Goal: Communication & Community: Answer question/provide support

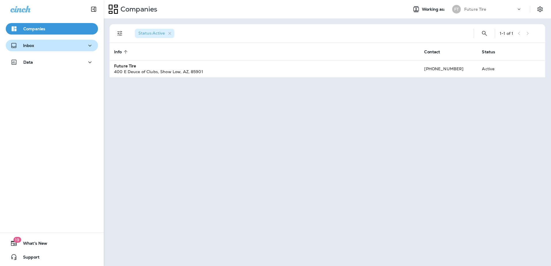
click at [33, 48] on p "Inbox" at bounding box center [28, 45] width 11 height 5
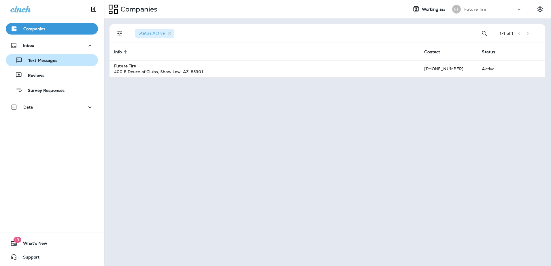
click at [40, 61] on p "Text Messages" at bounding box center [39, 60] width 35 height 5
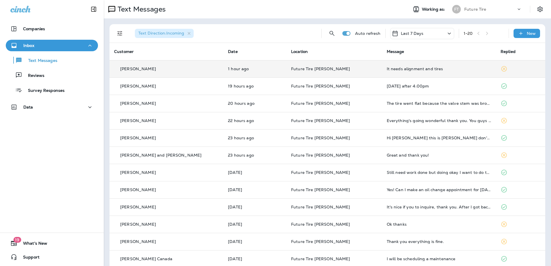
click at [387, 71] on div "It needs alignment and tires" at bounding box center [439, 69] width 105 height 5
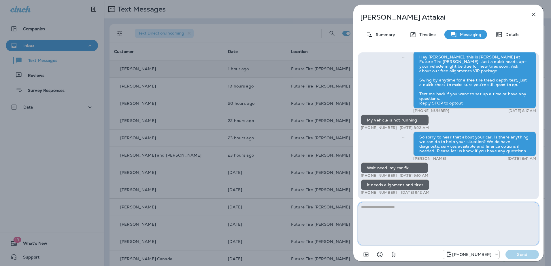
click at [395, 220] on textarea at bounding box center [448, 223] width 181 height 43
click at [391, 218] on textarea at bounding box center [448, 223] width 181 height 43
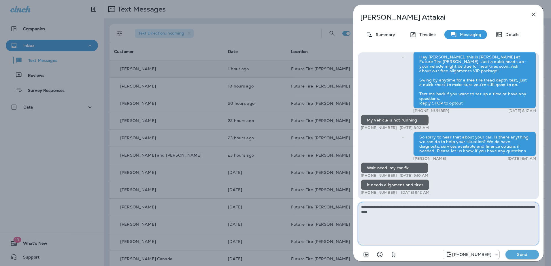
type textarea "**********"
click at [520, 254] on p "Send" at bounding box center [522, 254] width 24 height 5
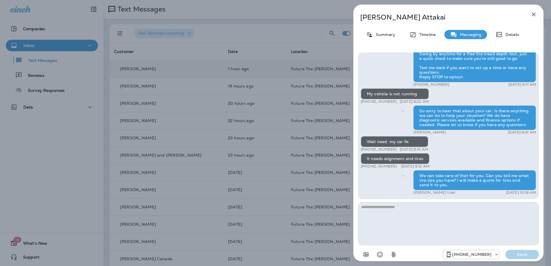
click at [533, 15] on icon "button" at bounding box center [533, 14] width 7 height 7
